Goal: Task Accomplishment & Management: Use online tool/utility

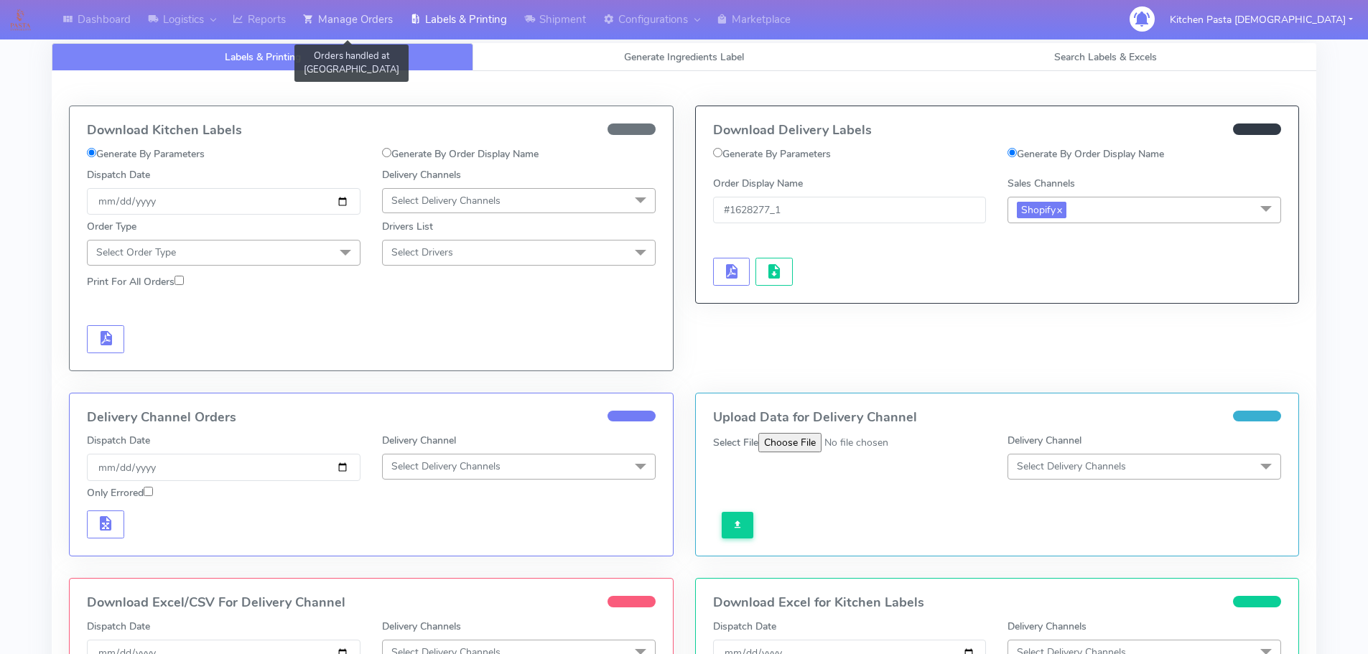
click at [363, 14] on link "Manage Orders" at bounding box center [347, 20] width 107 height 40
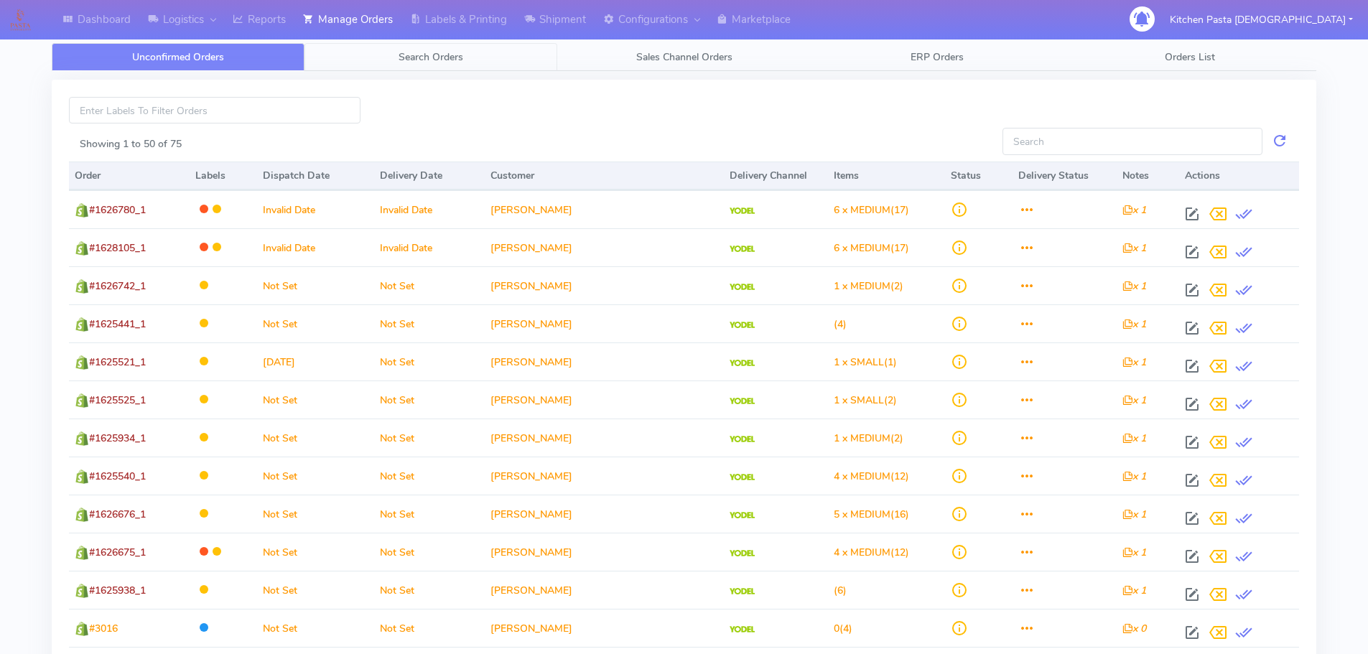
click at [434, 52] on span "Search Orders" at bounding box center [431, 57] width 65 height 14
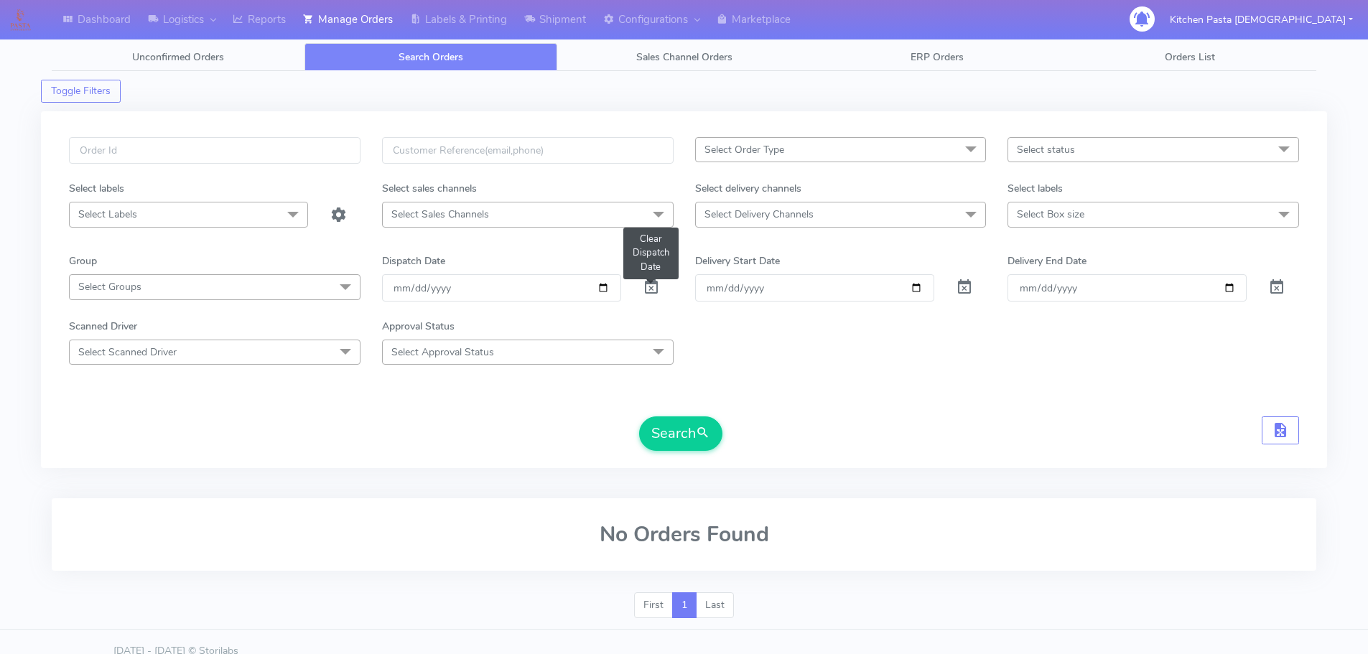
click at [649, 292] on span at bounding box center [651, 291] width 17 height 14
click at [122, 144] on input "text" at bounding box center [215, 150] width 292 height 27
type input "#1628283"
click at [692, 432] on button "Search" at bounding box center [680, 434] width 83 height 34
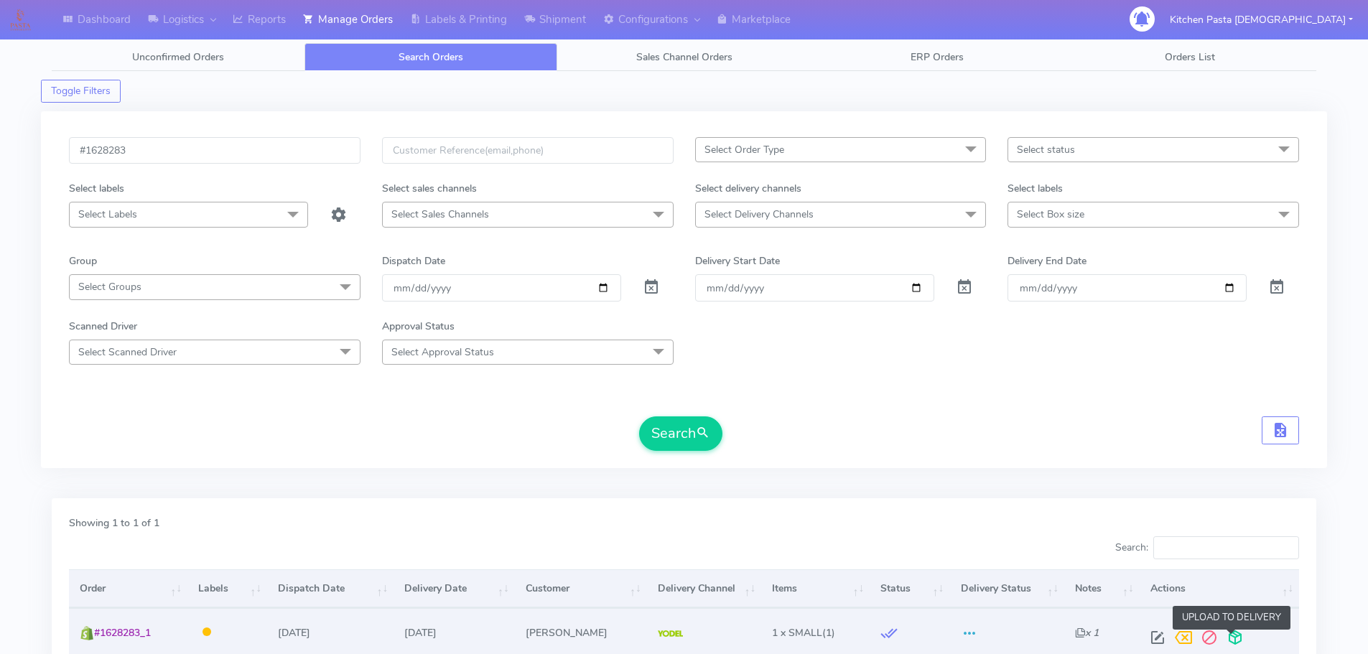
click at [1237, 641] on span at bounding box center [1236, 641] width 26 height 14
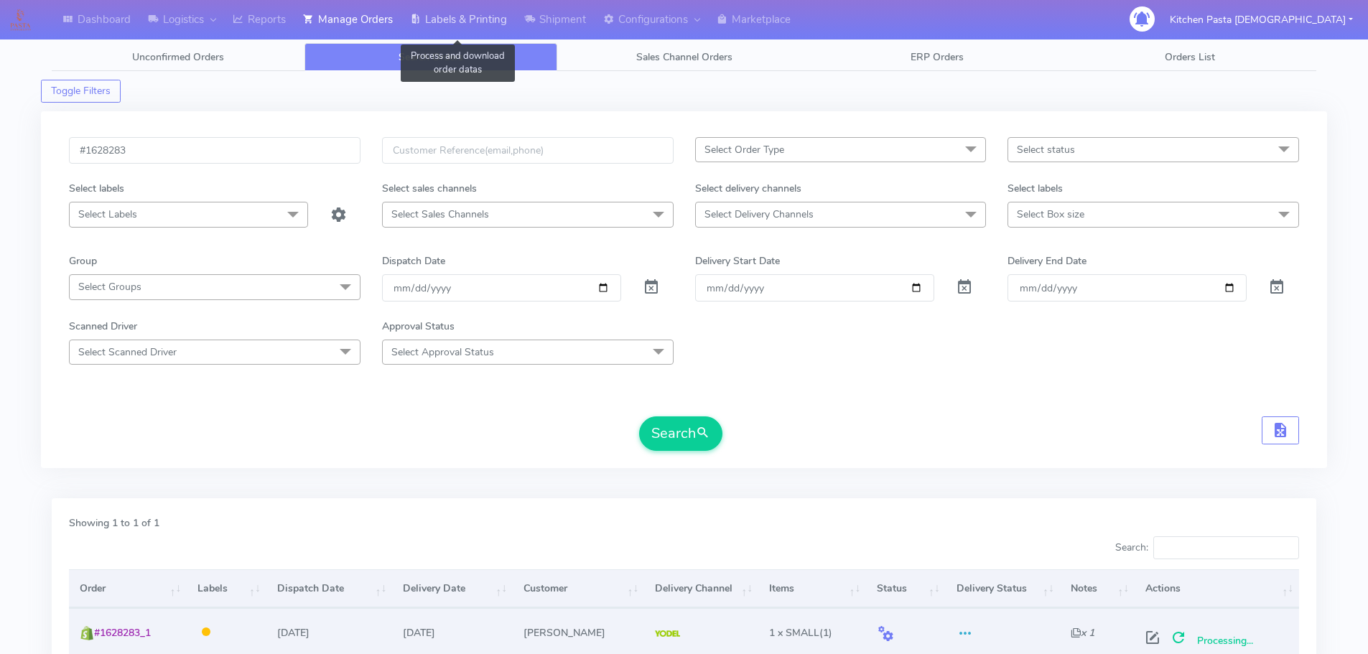
click at [459, 21] on link "Labels & Printing" at bounding box center [459, 20] width 114 height 40
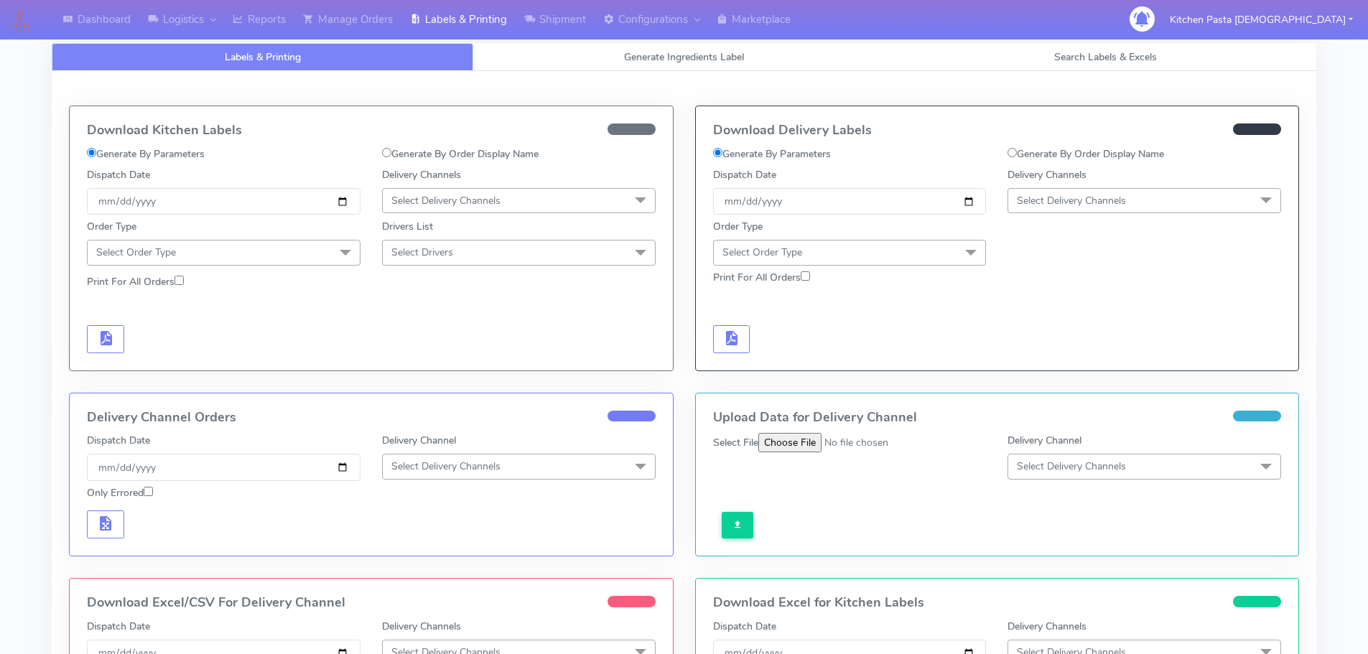
click at [1017, 158] on label "Generate By Order Display Name" at bounding box center [1086, 154] width 157 height 15
click at [1017, 157] on input "Generate By Order Display Name" at bounding box center [1012, 152] width 9 height 9
radio input "true"
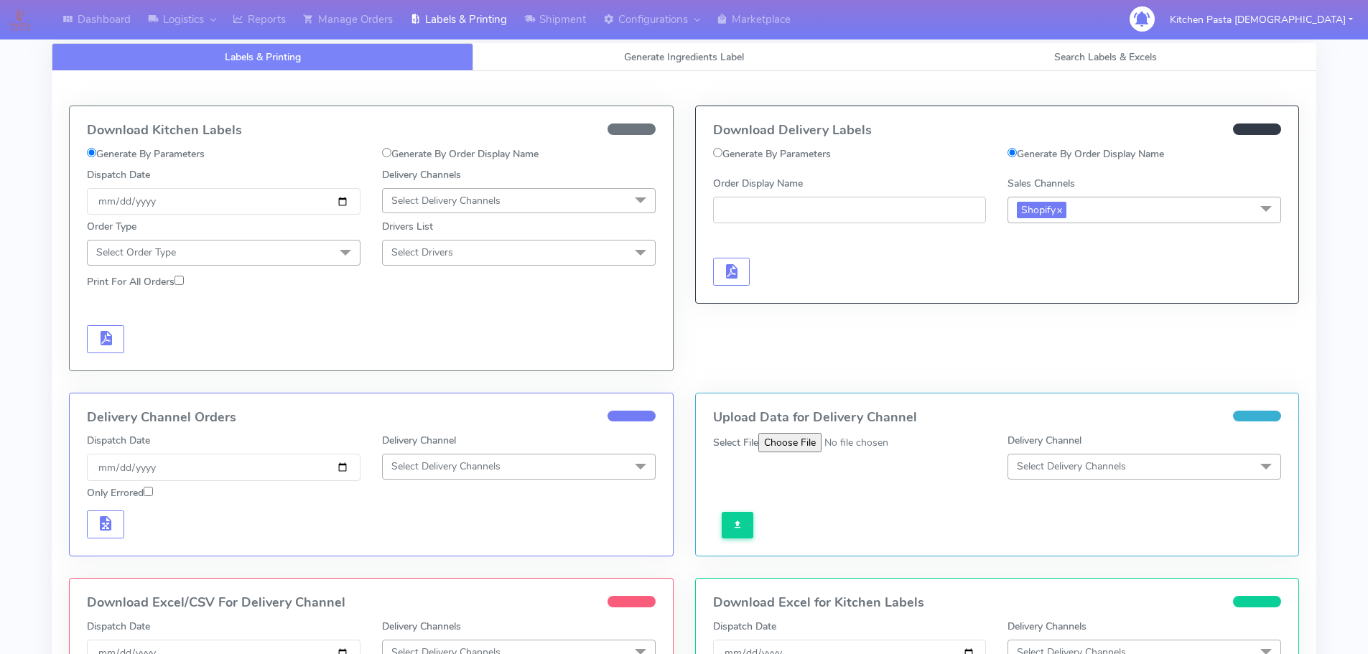
click at [781, 216] on input "Order Display Name" at bounding box center [850, 210] width 274 height 27
type input "#1628283_1"
click at [734, 272] on span "button" at bounding box center [731, 275] width 17 height 14
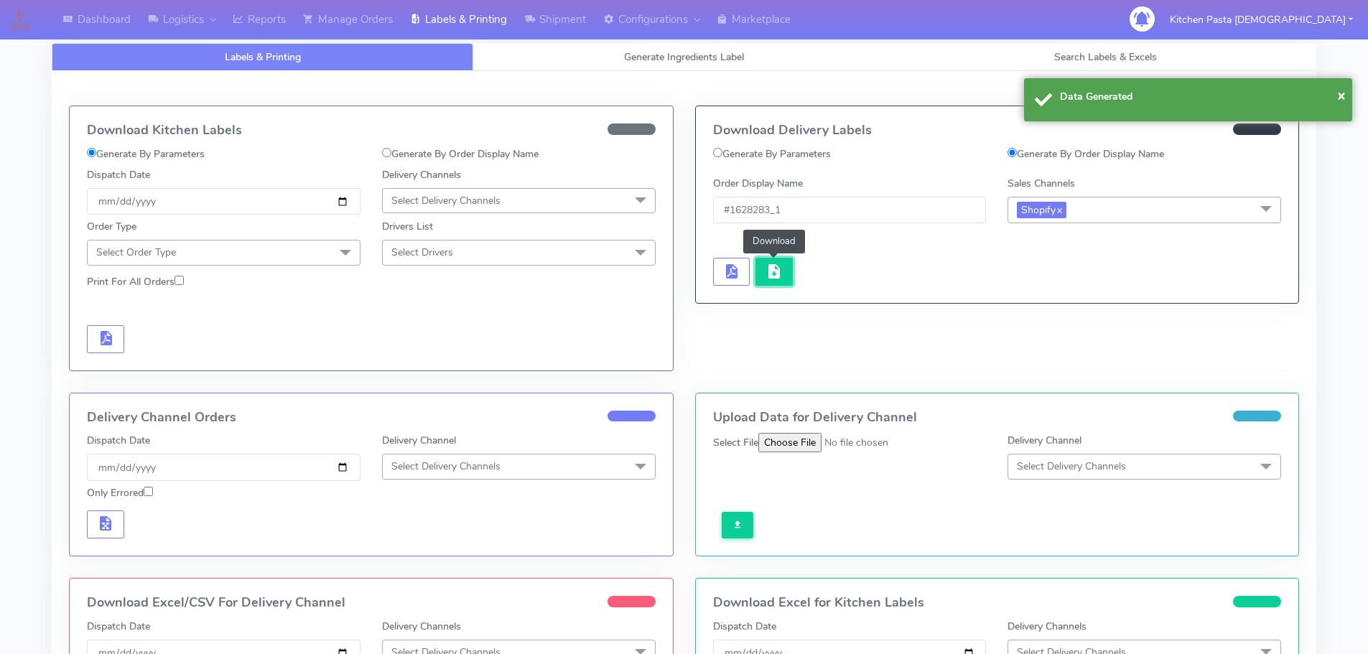
click at [774, 274] on span "button" at bounding box center [774, 275] width 17 height 14
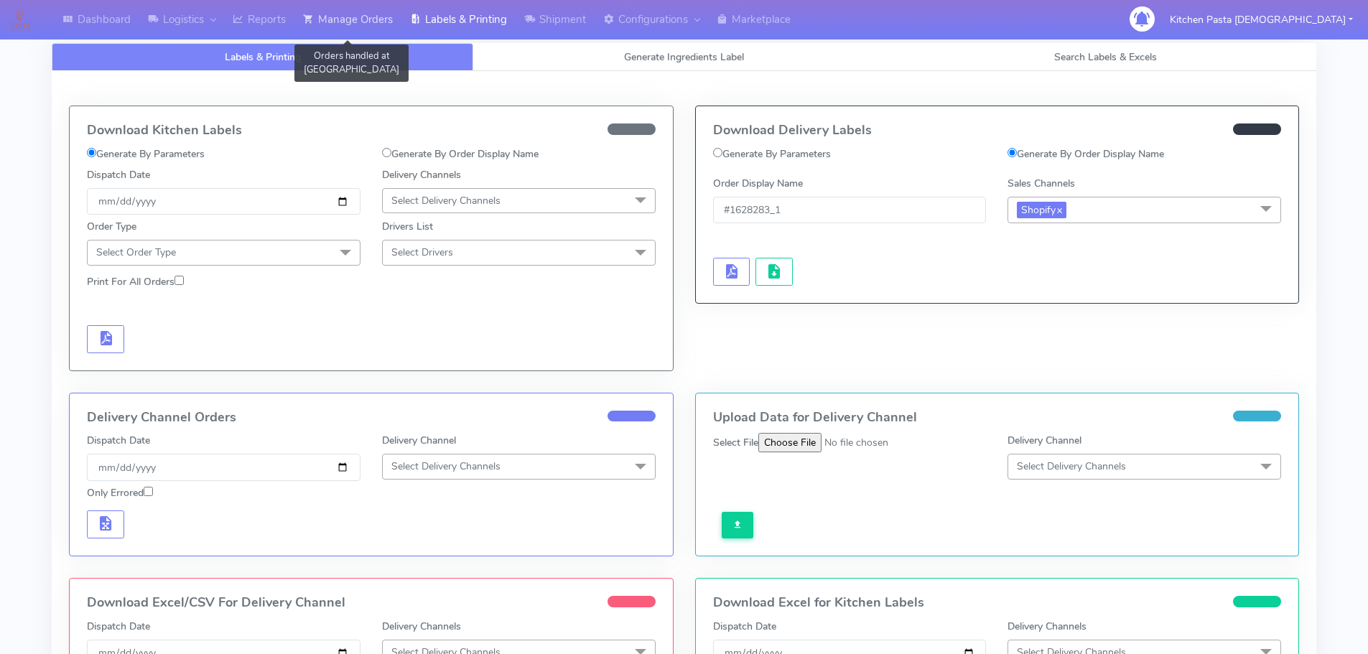
click at [347, 24] on link "Manage Orders" at bounding box center [347, 20] width 107 height 40
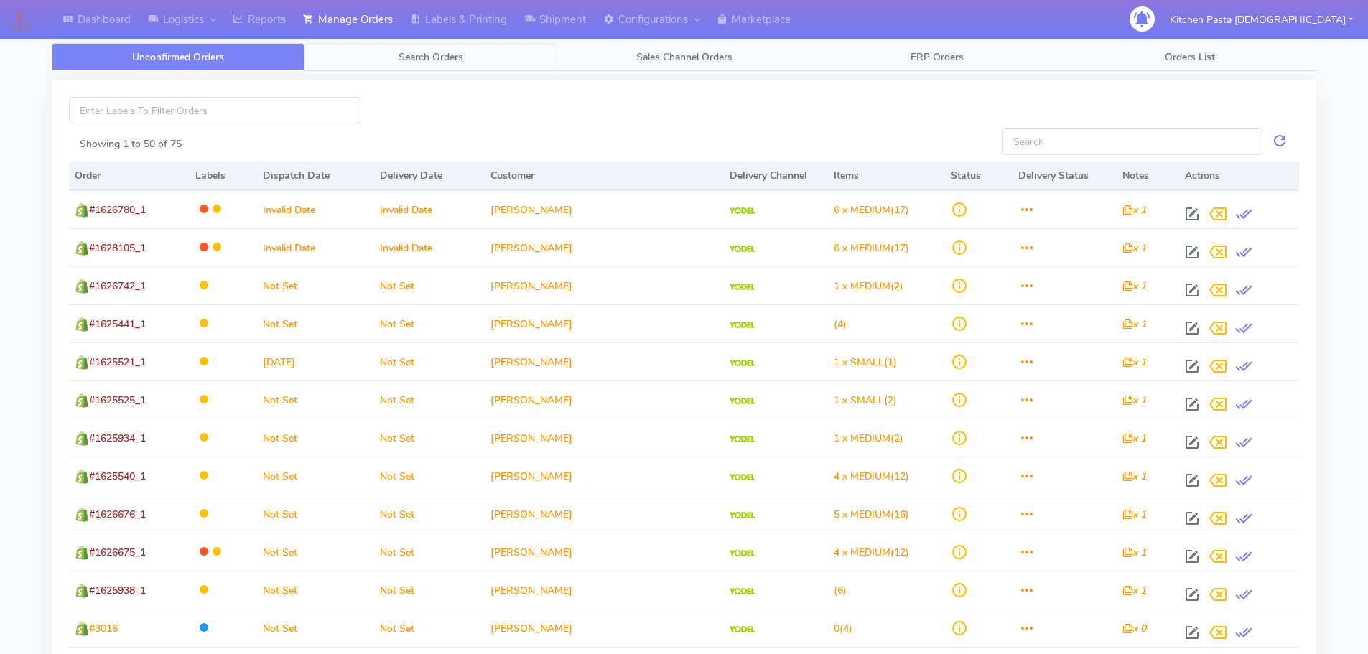
click at [423, 62] on span "Search Orders" at bounding box center [431, 57] width 65 height 14
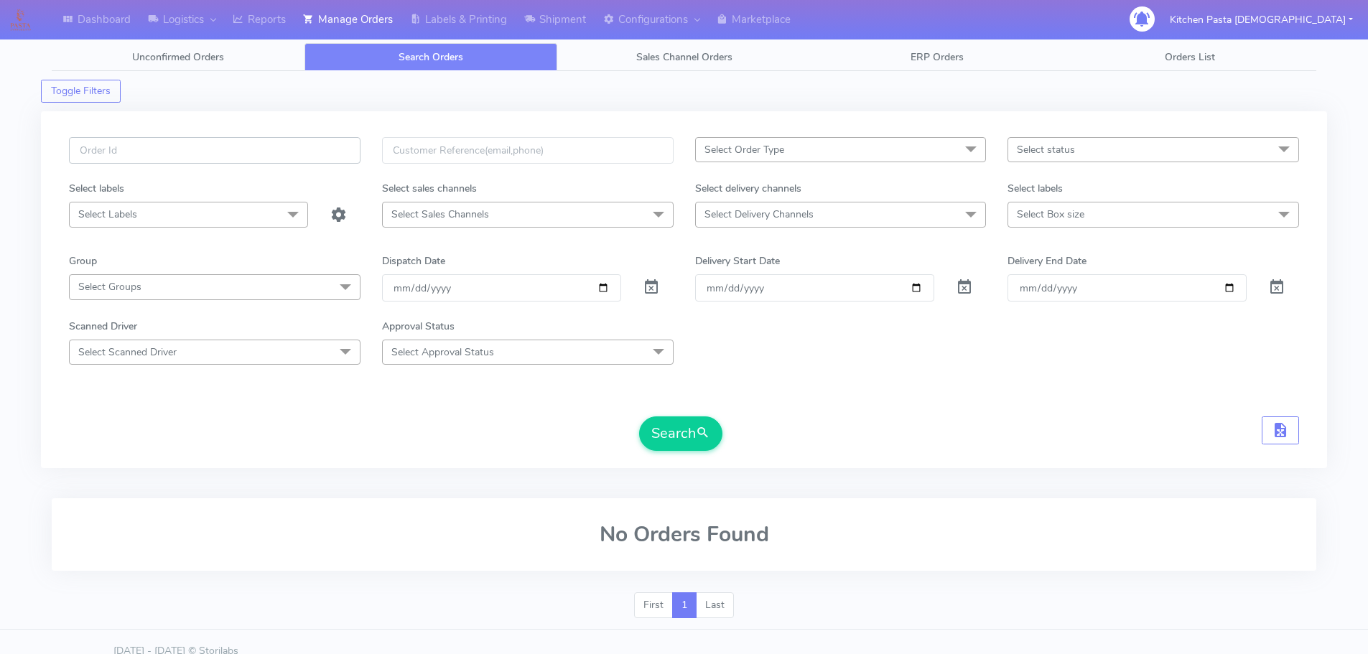
click at [143, 149] on input "text" at bounding box center [215, 150] width 292 height 27
type input "#162828"
click at [648, 294] on span at bounding box center [651, 291] width 17 height 14
click at [654, 285] on span at bounding box center [651, 291] width 17 height 14
click at [680, 424] on button "Search" at bounding box center [680, 434] width 83 height 34
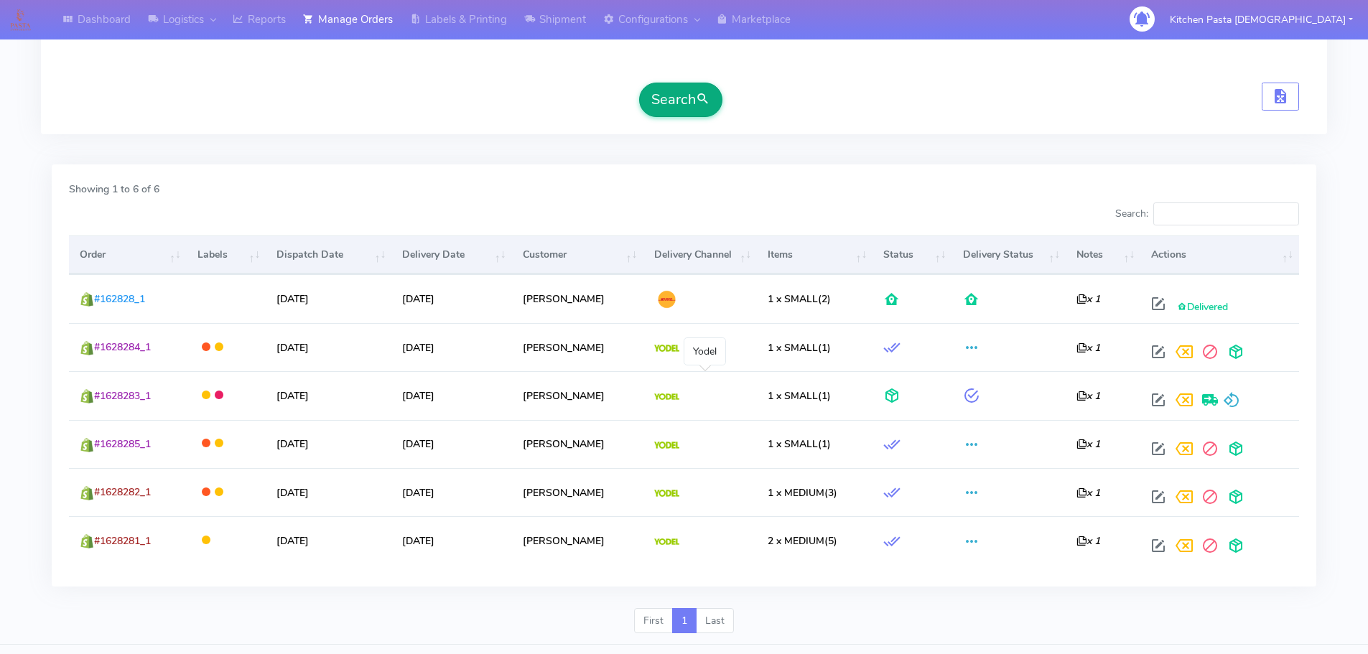
scroll to position [359, 0]
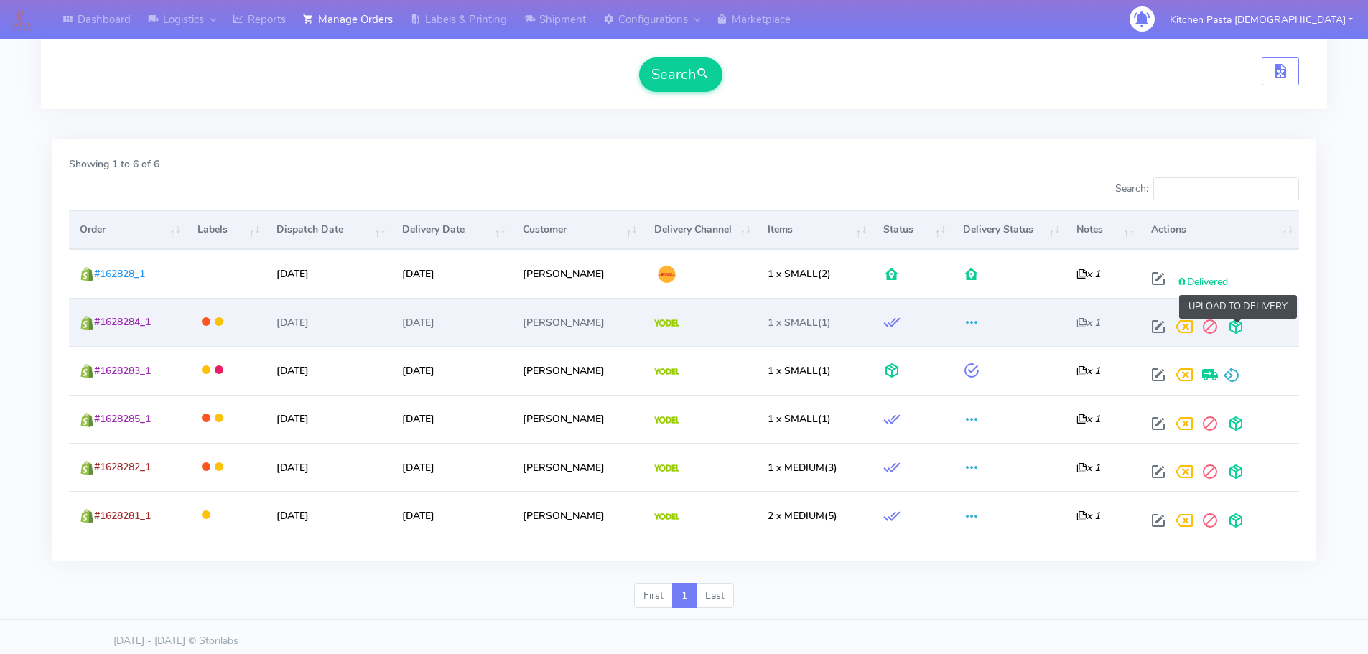
click at [1241, 328] on span at bounding box center [1236, 330] width 26 height 14
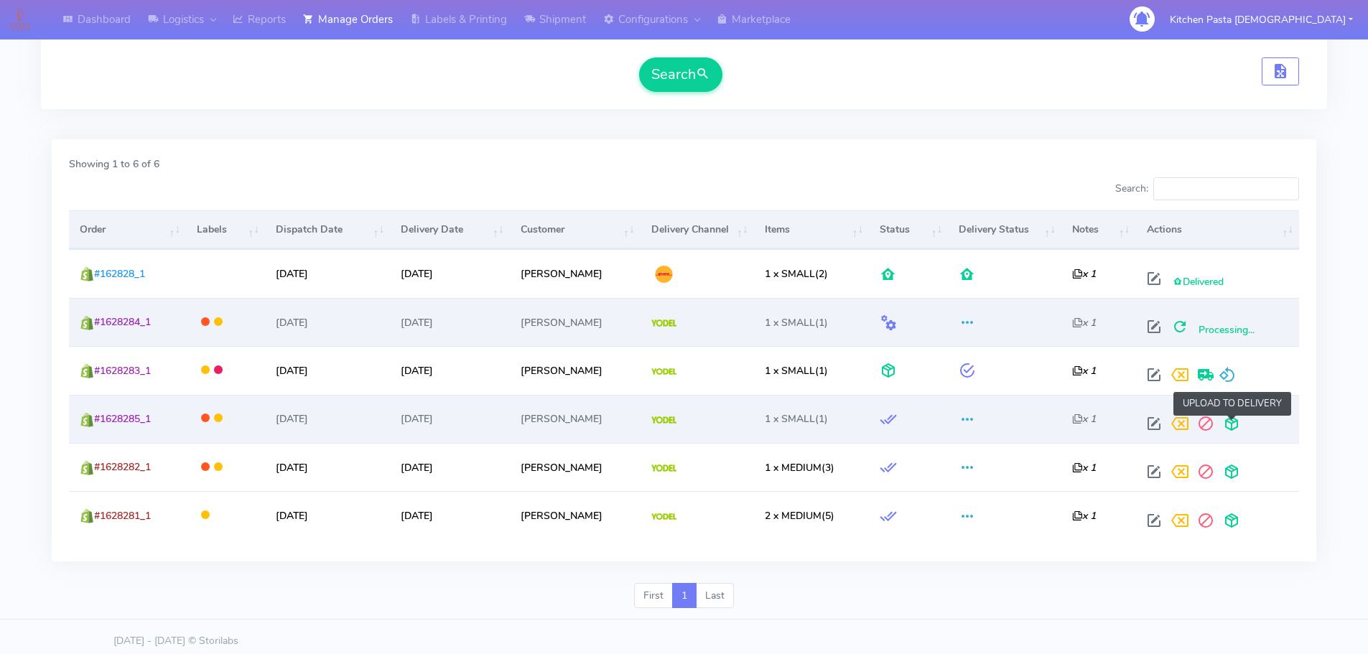
click at [1233, 426] on span at bounding box center [1232, 427] width 26 height 14
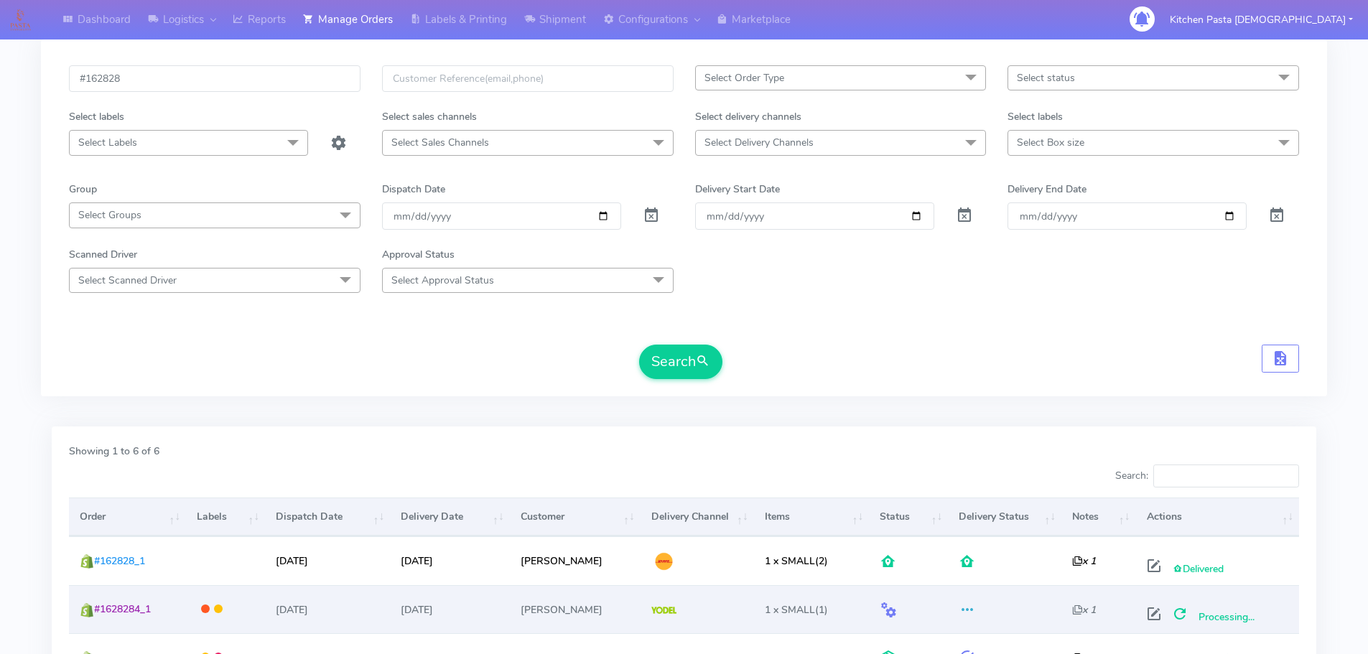
scroll to position [0, 0]
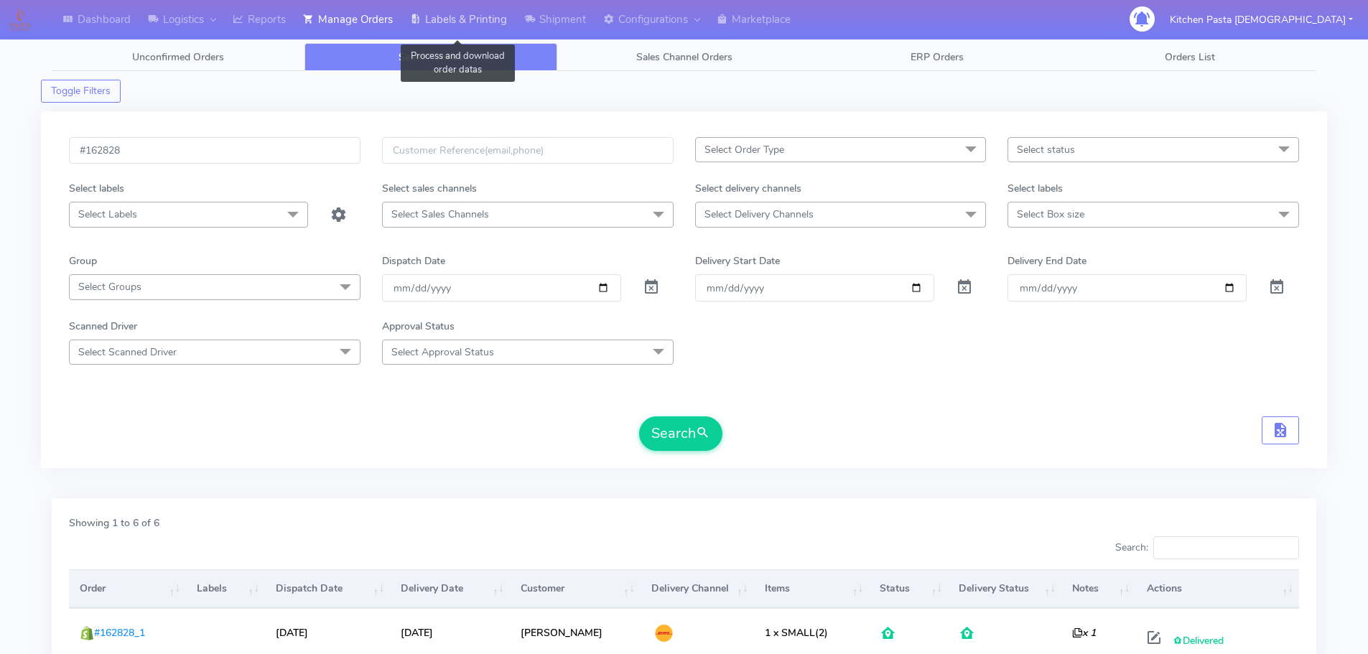
click at [432, 14] on link "Labels & Printing" at bounding box center [459, 20] width 114 height 40
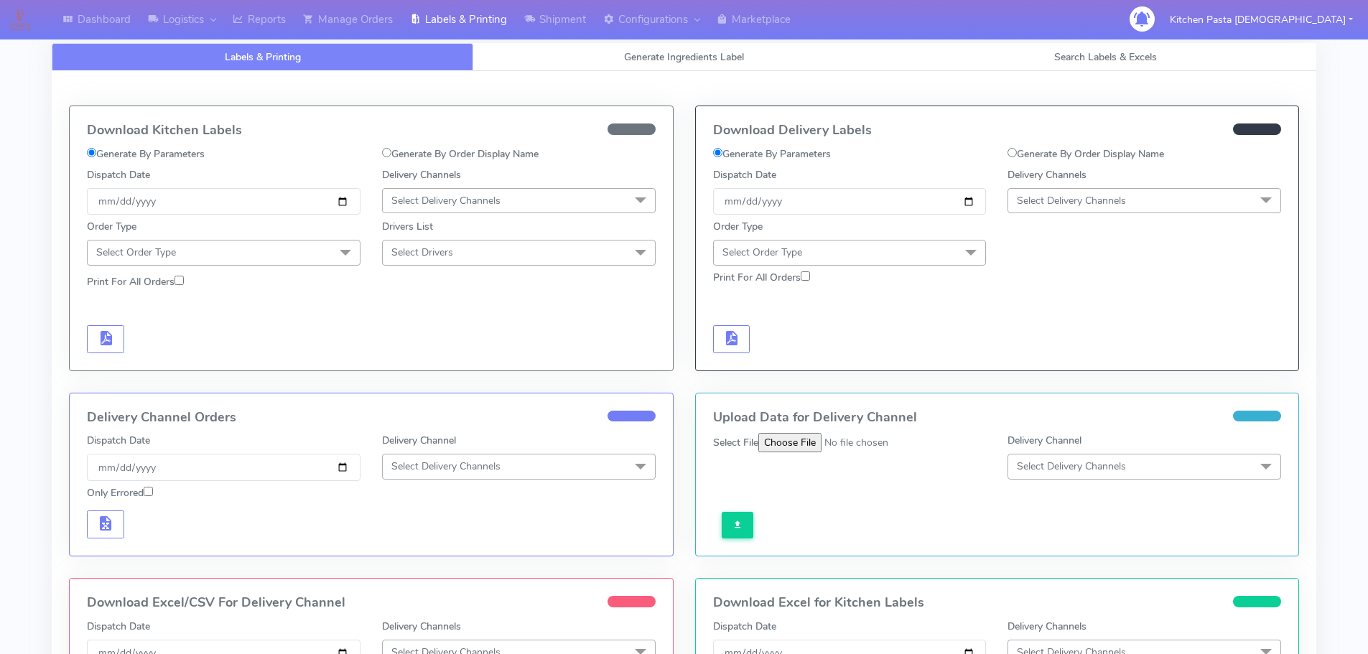
click at [1008, 152] on input "Generate By Order Display Name" at bounding box center [1012, 152] width 9 height 9
radio input "true"
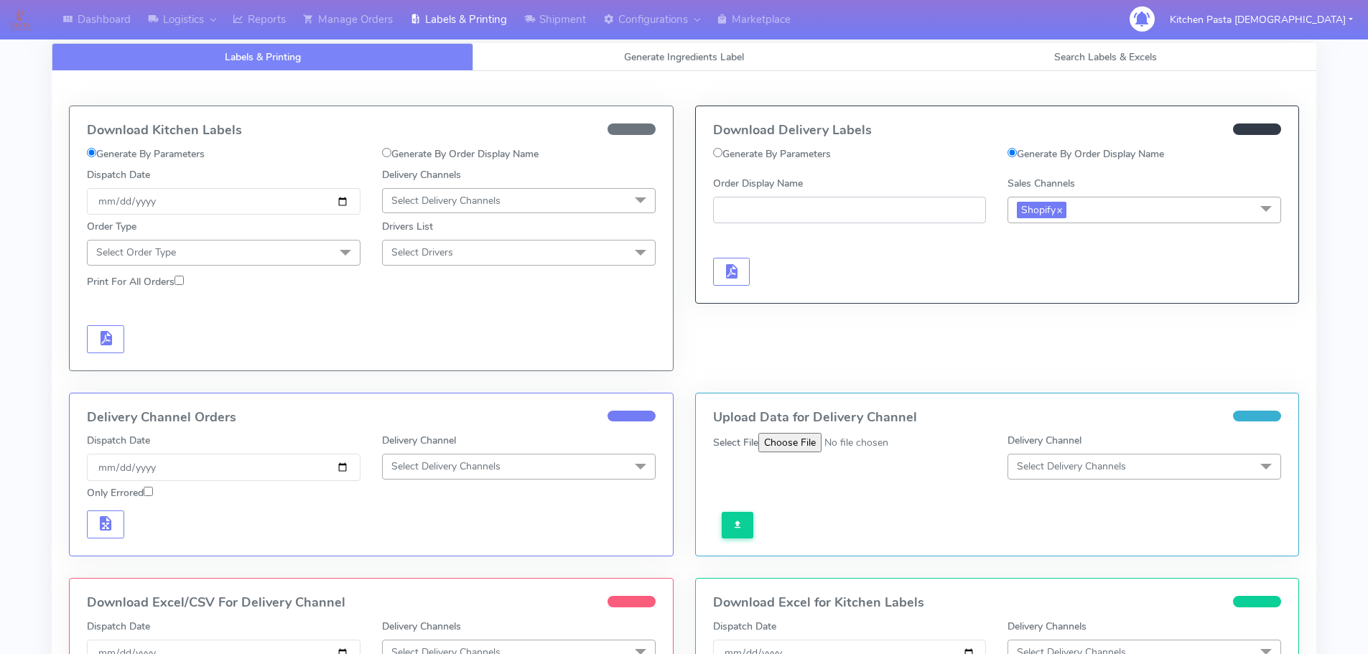
click at [848, 217] on input "Order Display Name" at bounding box center [850, 210] width 274 height 27
click at [729, 268] on span "button" at bounding box center [731, 275] width 17 height 14
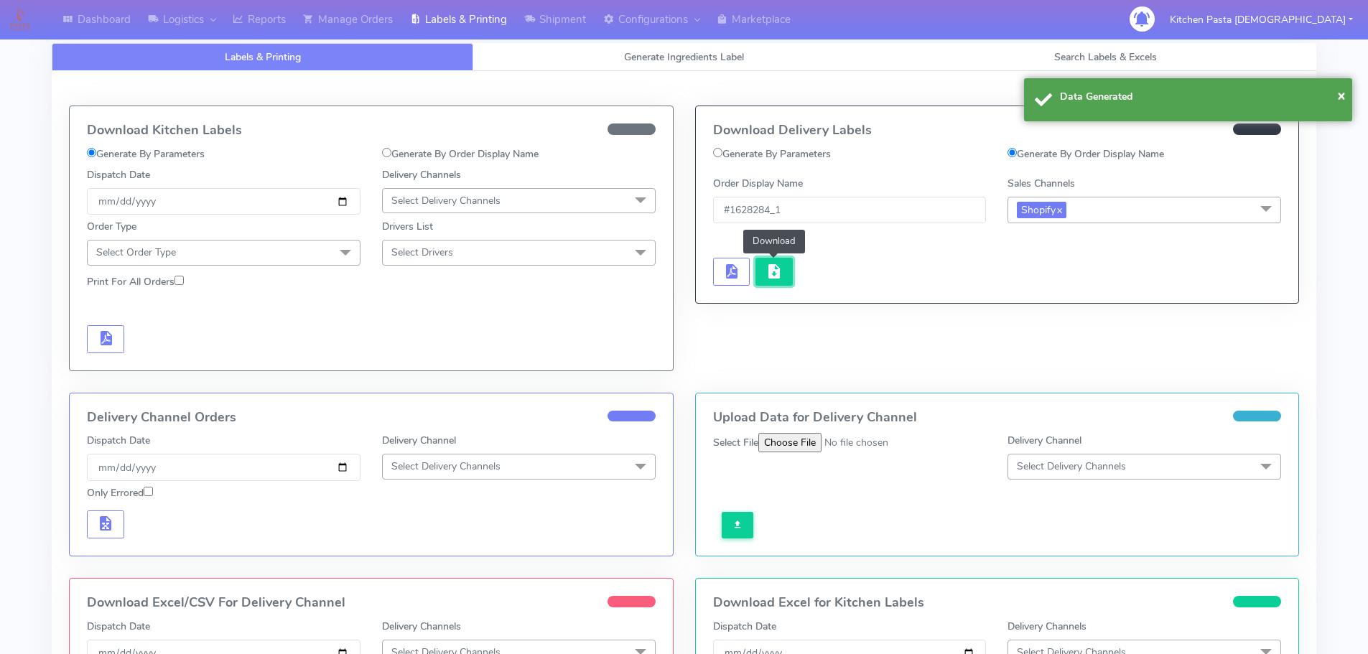
click at [772, 285] on button "button" at bounding box center [774, 272] width 37 height 28
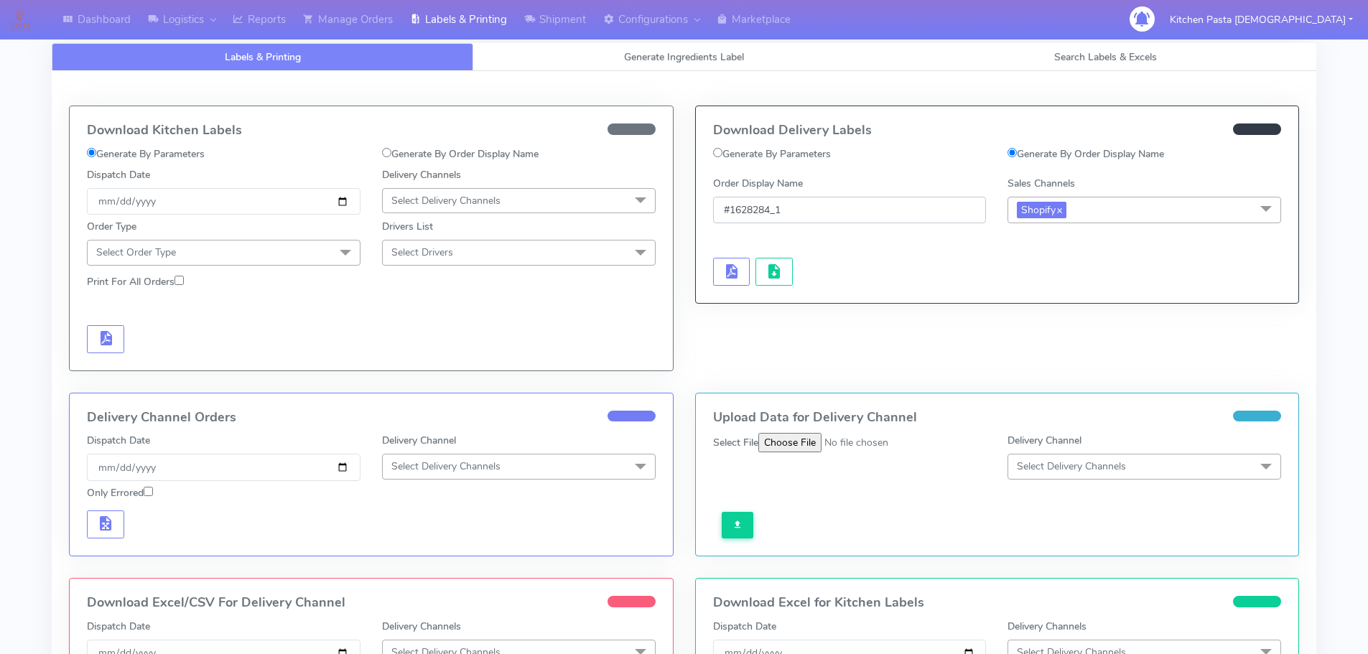
click at [771, 210] on input "#1628284_1" at bounding box center [850, 210] width 274 height 27
click at [912, 205] on input "#1628285_1" at bounding box center [850, 210] width 274 height 27
type input "#1628285_1"
click at [733, 275] on span "button" at bounding box center [731, 275] width 17 height 14
click at [766, 270] on span "button" at bounding box center [774, 275] width 17 height 14
